Goal: Task Accomplishment & Management: Manage account settings

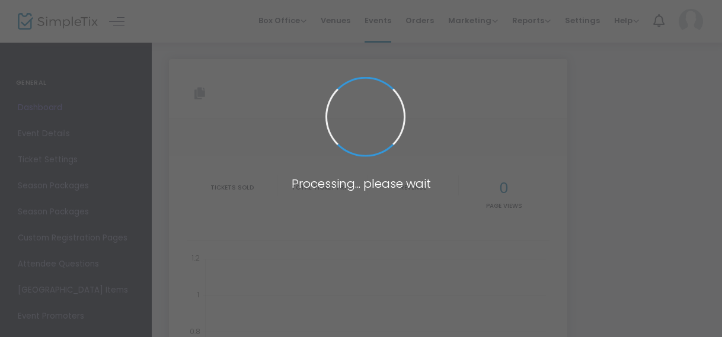
type input "[URL][DOMAIN_NAME]"
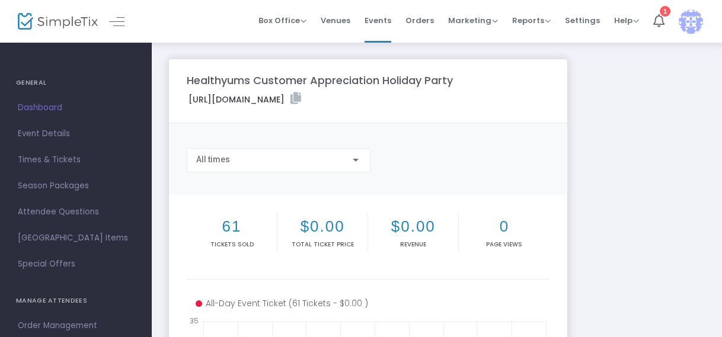
scroll to position [98, 0]
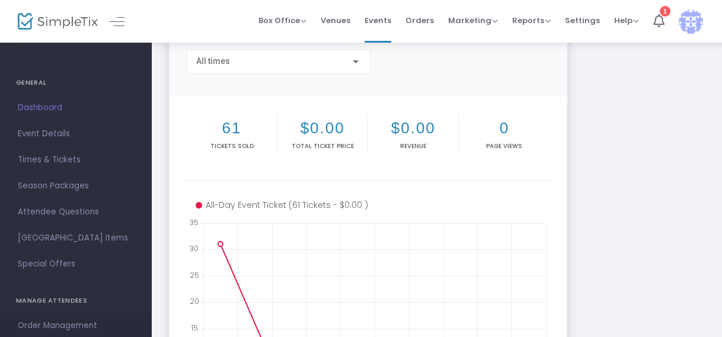
click at [64, 322] on span "Order Management" at bounding box center [76, 325] width 116 height 15
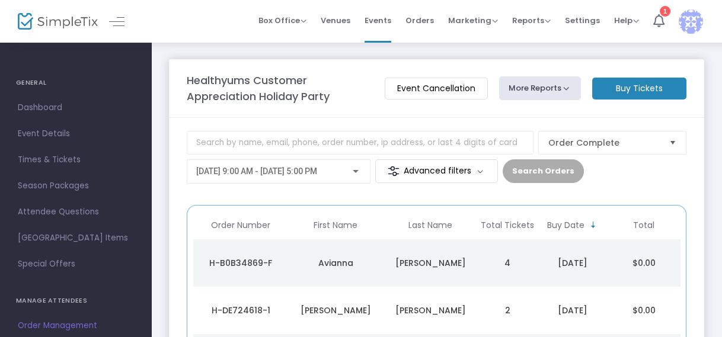
scroll to position [98, 0]
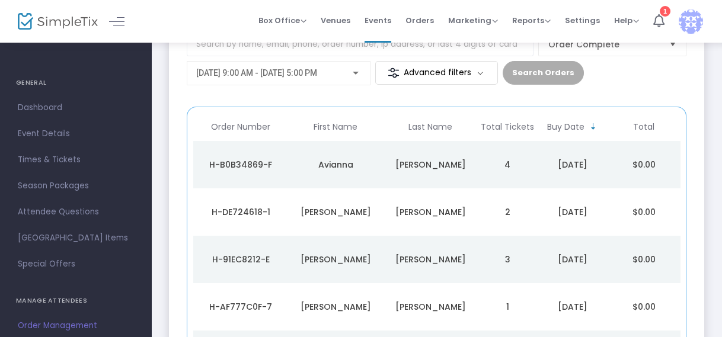
click at [385, 171] on td "[PERSON_NAME]" at bounding box center [430, 164] width 95 height 47
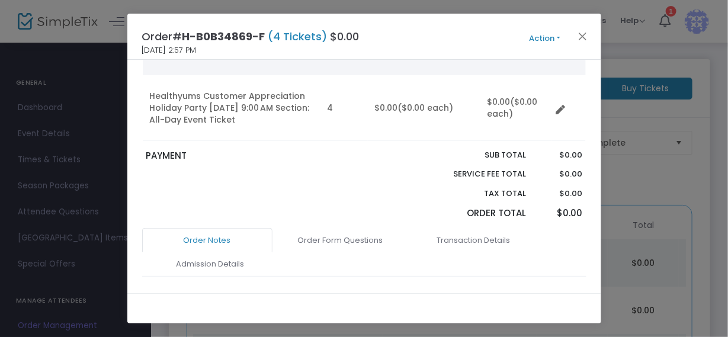
scroll to position [89, 0]
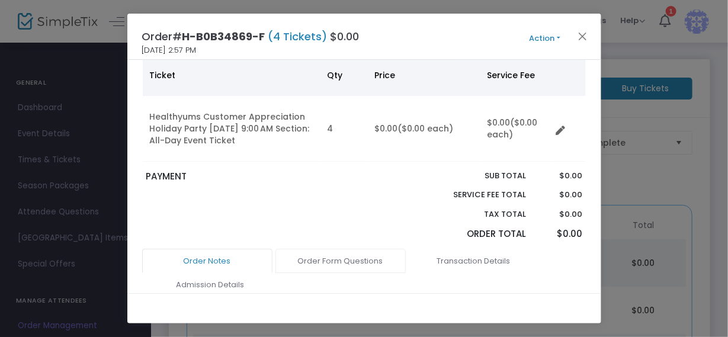
click at [337, 255] on link "Order Form Questions" at bounding box center [341, 261] width 130 height 25
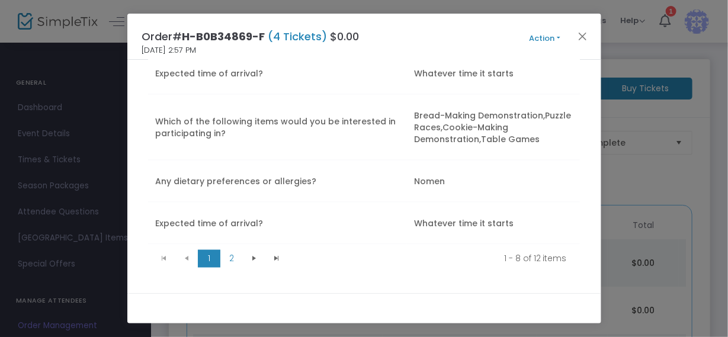
scroll to position [654, 0]
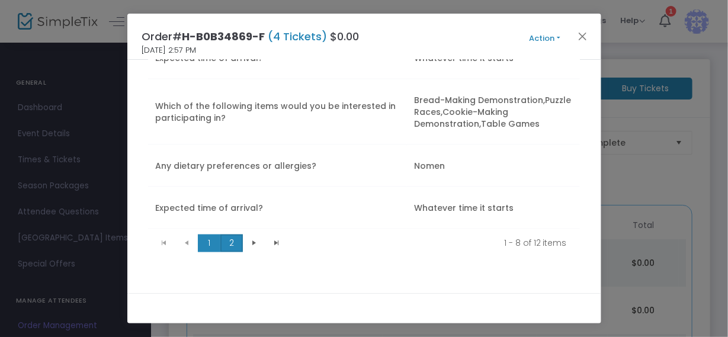
click at [232, 236] on span "2" at bounding box center [231, 244] width 23 height 18
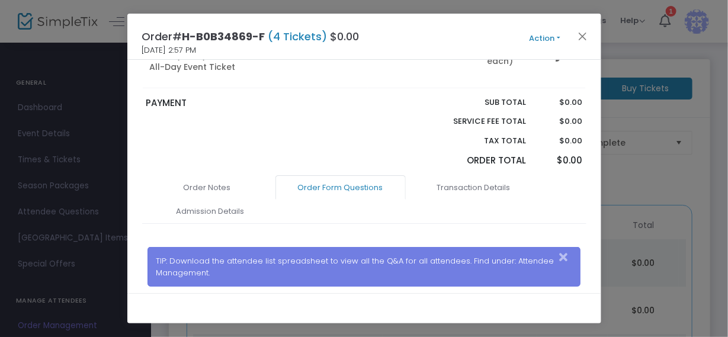
scroll to position [63, 0]
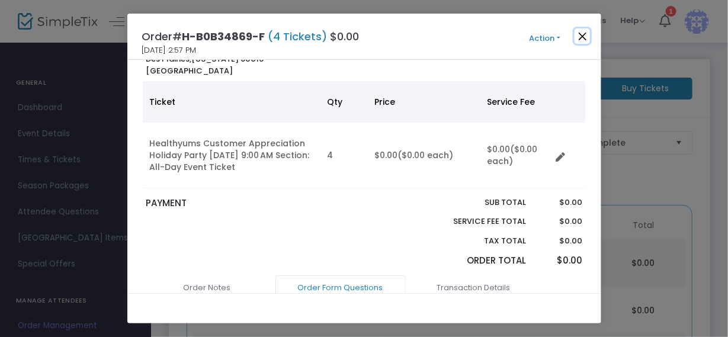
click at [583, 36] on button "Close" at bounding box center [582, 35] width 15 height 15
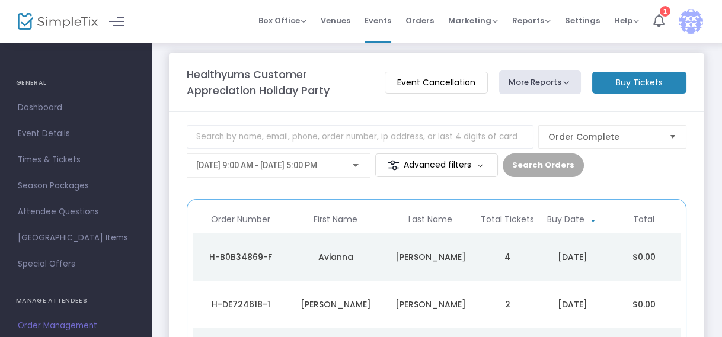
scroll to position [0, 0]
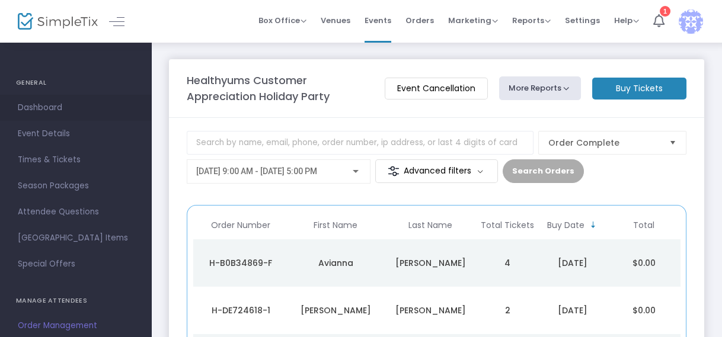
click at [25, 111] on span "Dashboard" at bounding box center [76, 107] width 116 height 15
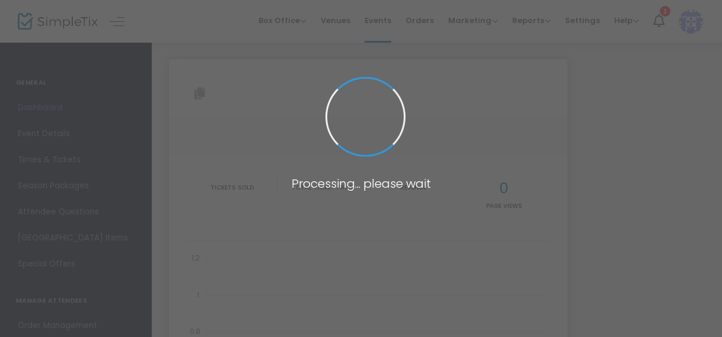
type input "[URL][DOMAIN_NAME]"
